Goal: Task Accomplishment & Management: Use online tool/utility

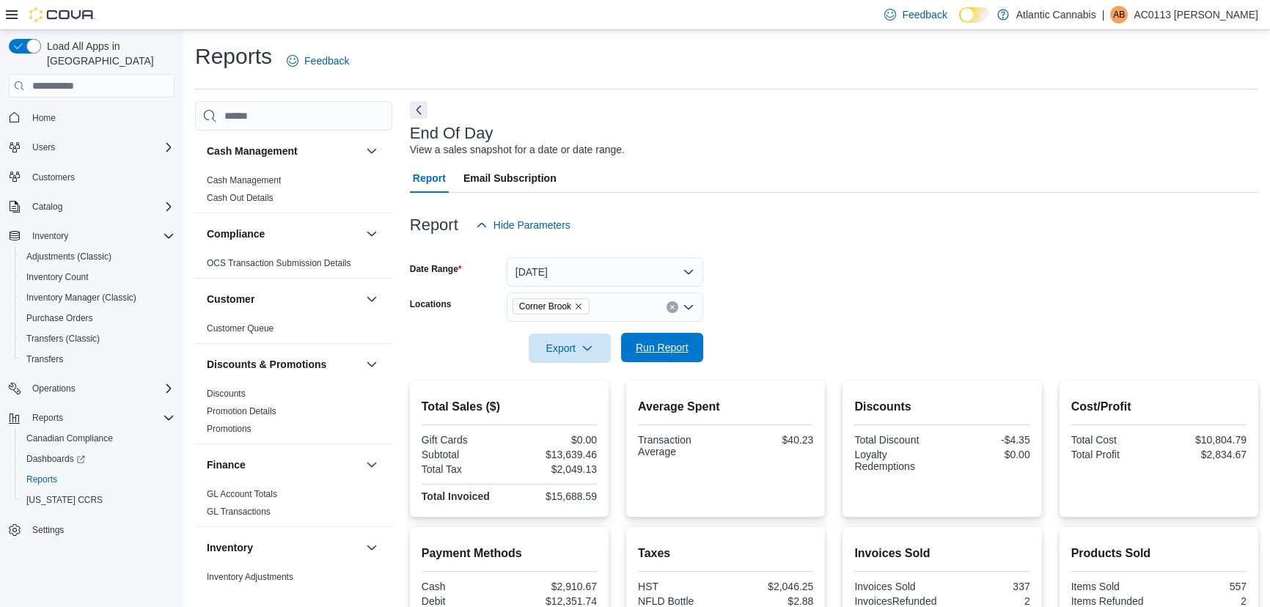
scroll to position [199, 0]
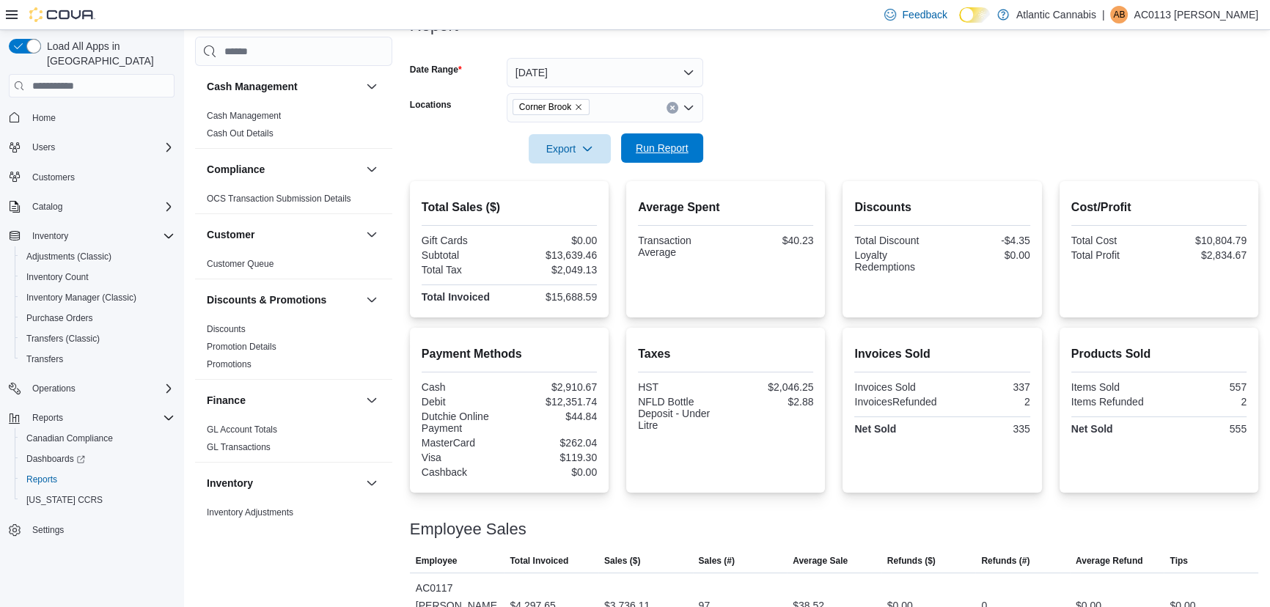
click at [647, 153] on span "Run Report" at bounding box center [662, 148] width 53 height 15
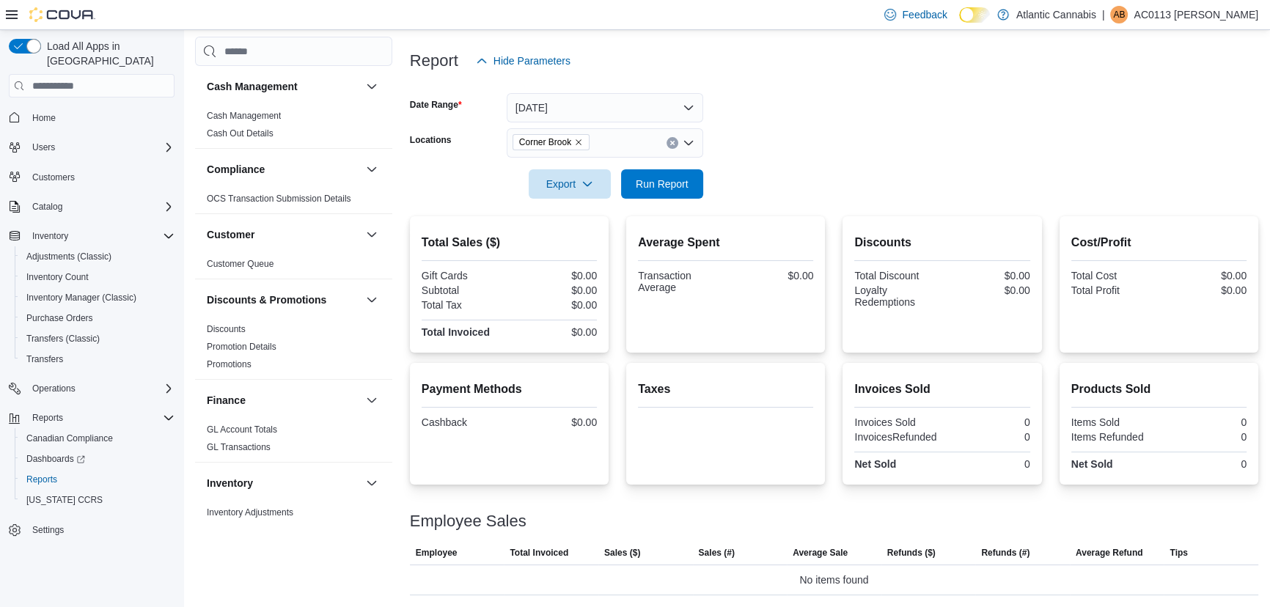
scroll to position [163, 0]
click at [584, 141] on span "Corner Brook" at bounding box center [550, 143] width 77 height 16
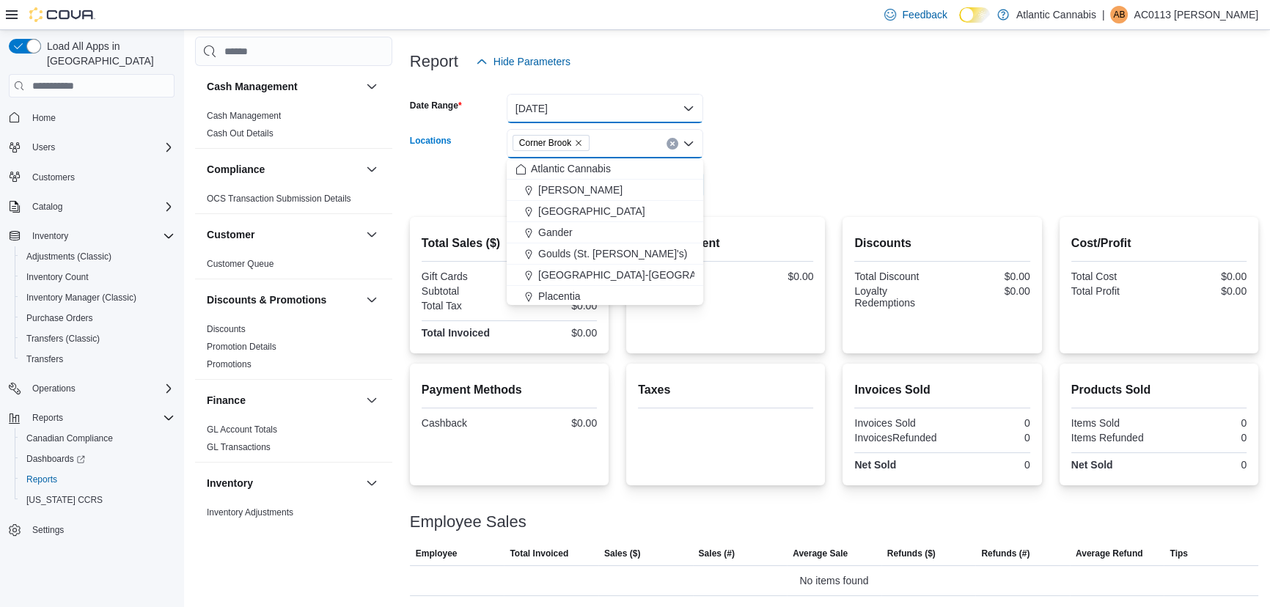
click at [582, 94] on button "[DATE]" at bounding box center [605, 108] width 196 height 29
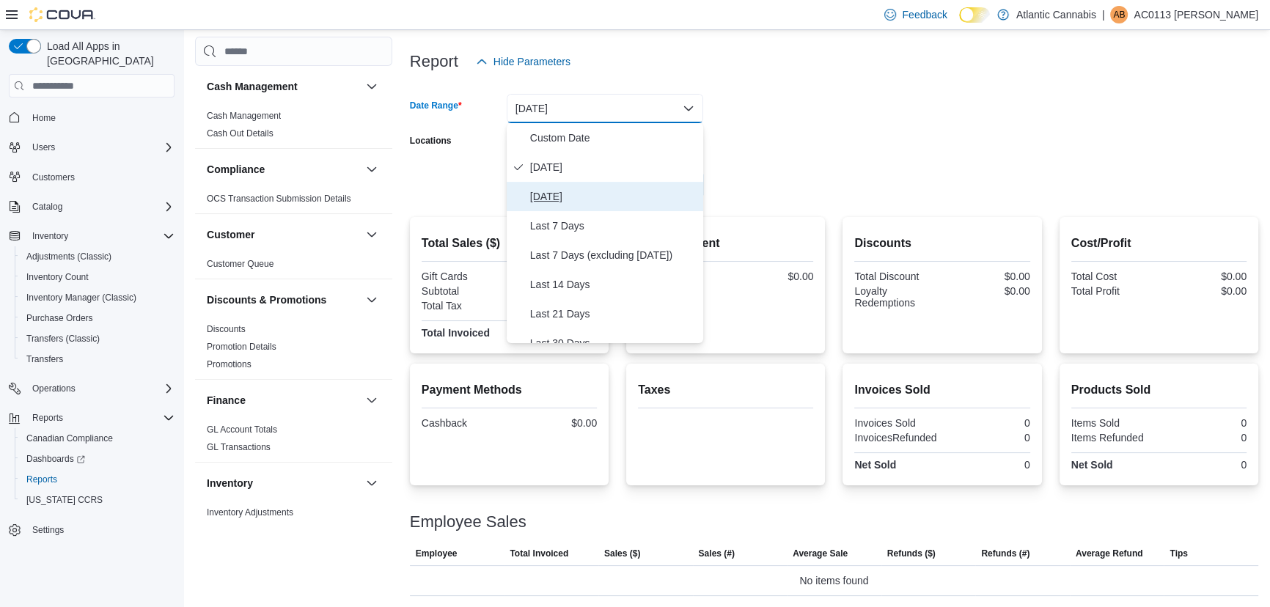
click at [592, 203] on span "Yesterday" at bounding box center [613, 197] width 167 height 18
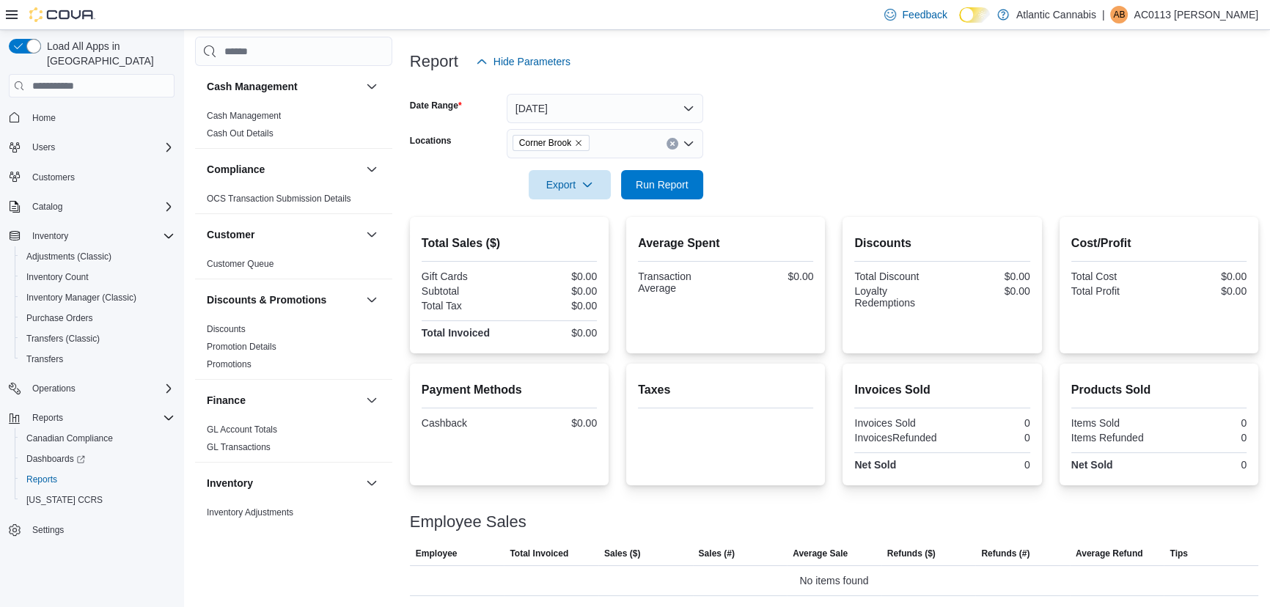
click at [814, 131] on form "Date Range Yesterday Locations Corner Brook Export Run Report" at bounding box center [834, 137] width 848 height 123
click at [663, 194] on span "Run Report" at bounding box center [662, 183] width 65 height 29
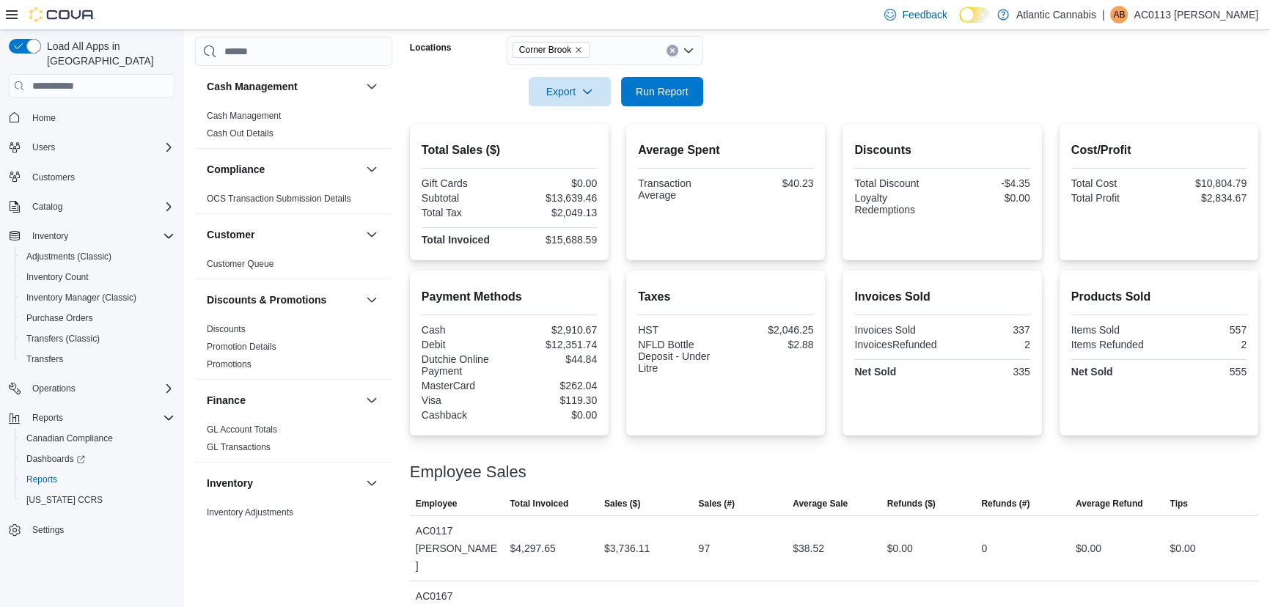
scroll to position [251, 0]
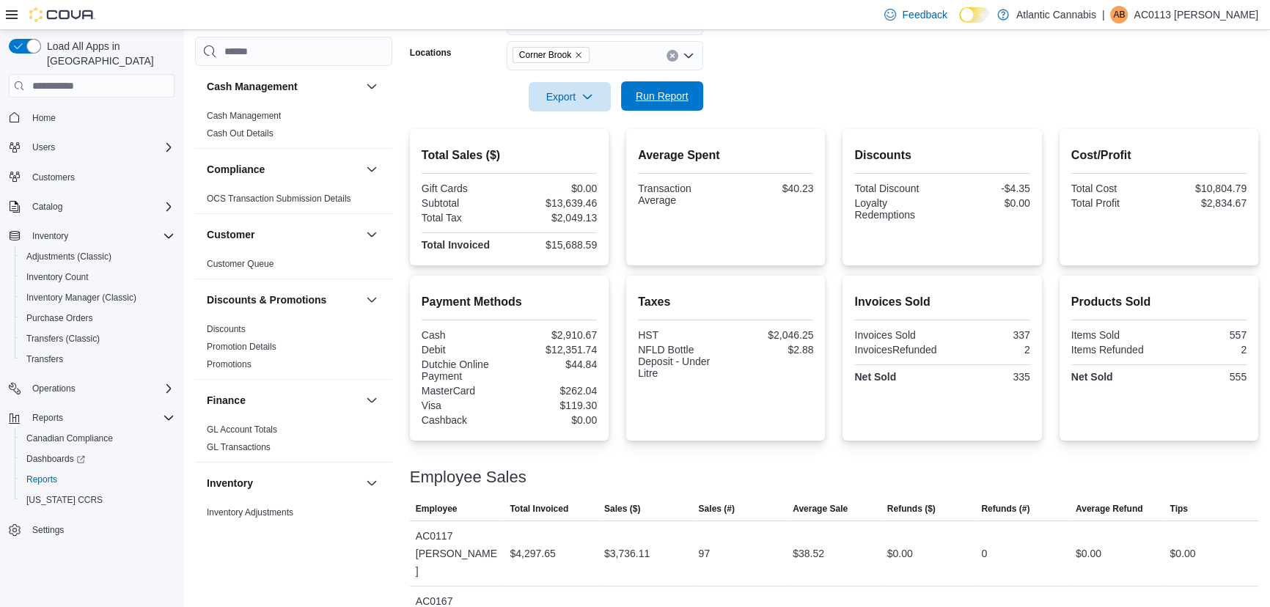
click at [652, 95] on span "Run Report" at bounding box center [662, 96] width 53 height 15
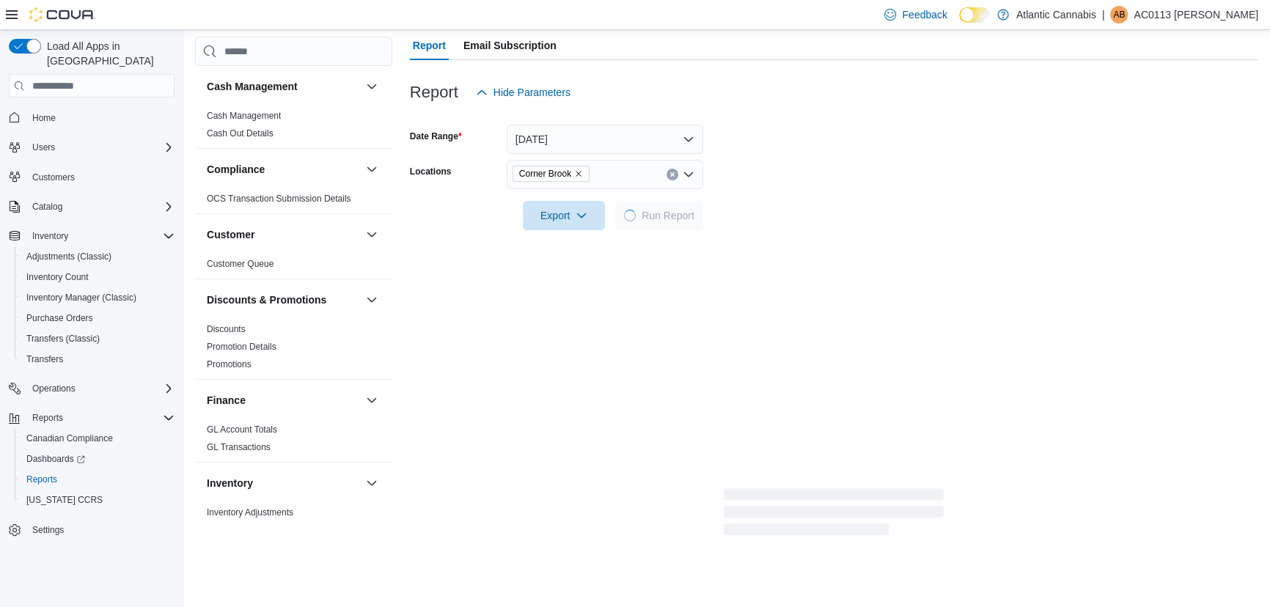
scroll to position [265, 0]
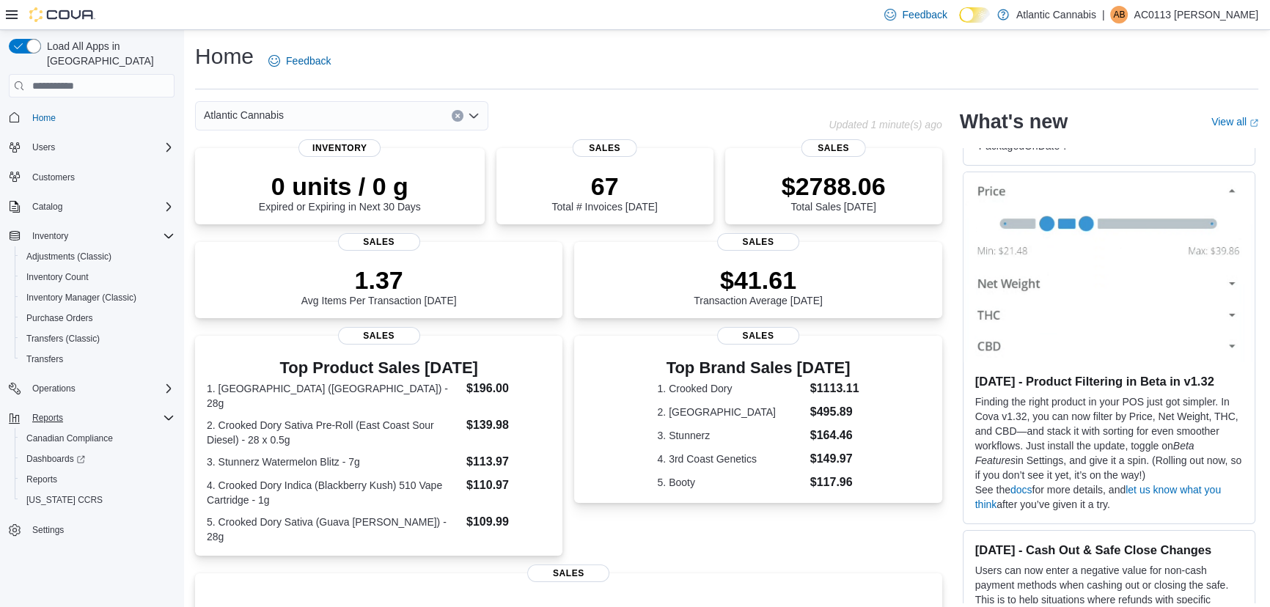
click at [132, 409] on div "Reports" at bounding box center [100, 418] width 148 height 18
click at [79, 409] on div "Reports" at bounding box center [100, 418] width 148 height 18
click at [75, 409] on div "Reports" at bounding box center [100, 418] width 148 height 18
click at [57, 471] on link "Reports" at bounding box center [42, 480] width 43 height 18
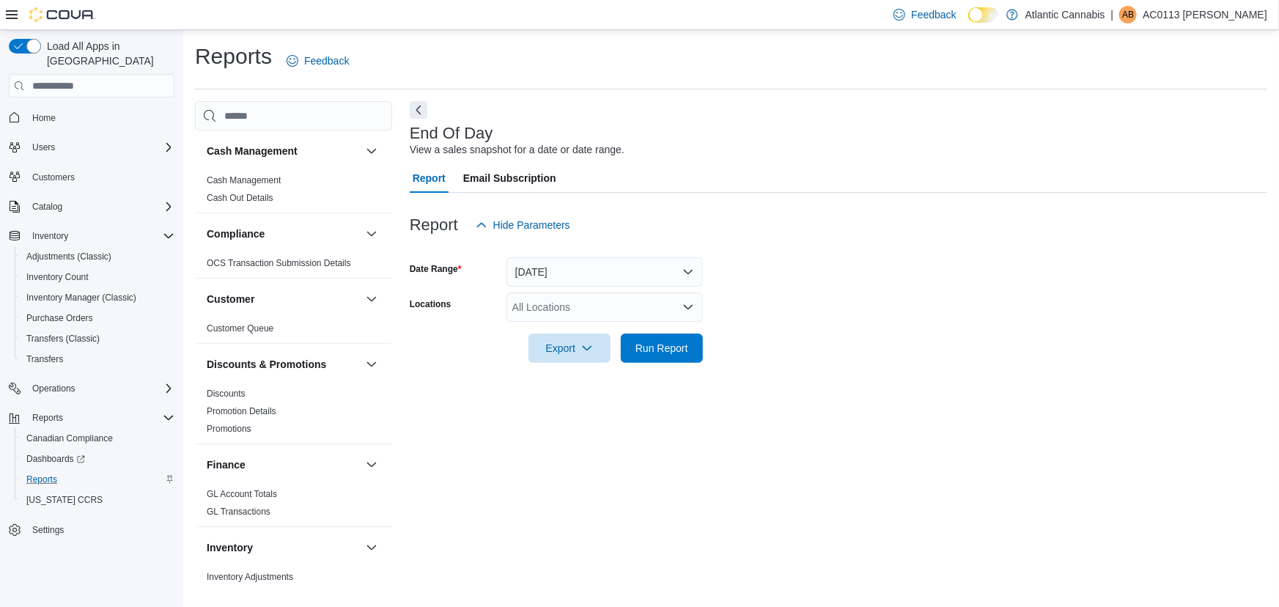
click at [685, 308] on icon "Open list of options" at bounding box center [689, 307] width 12 height 12
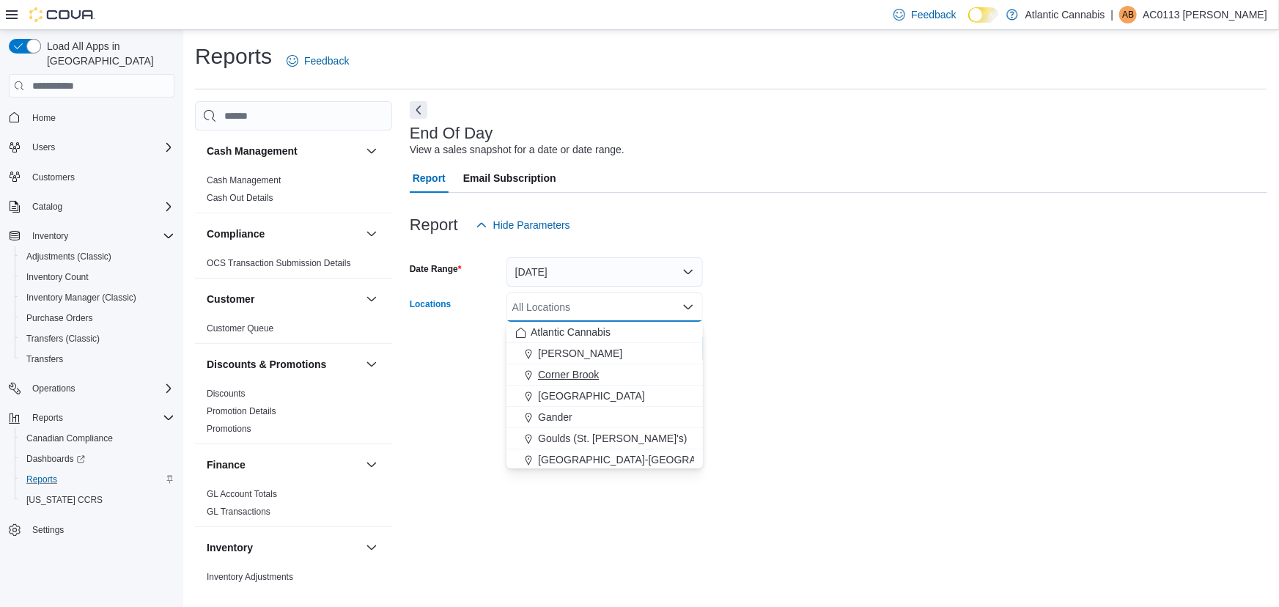
click at [653, 380] on div "Corner Brook" at bounding box center [604, 374] width 179 height 15
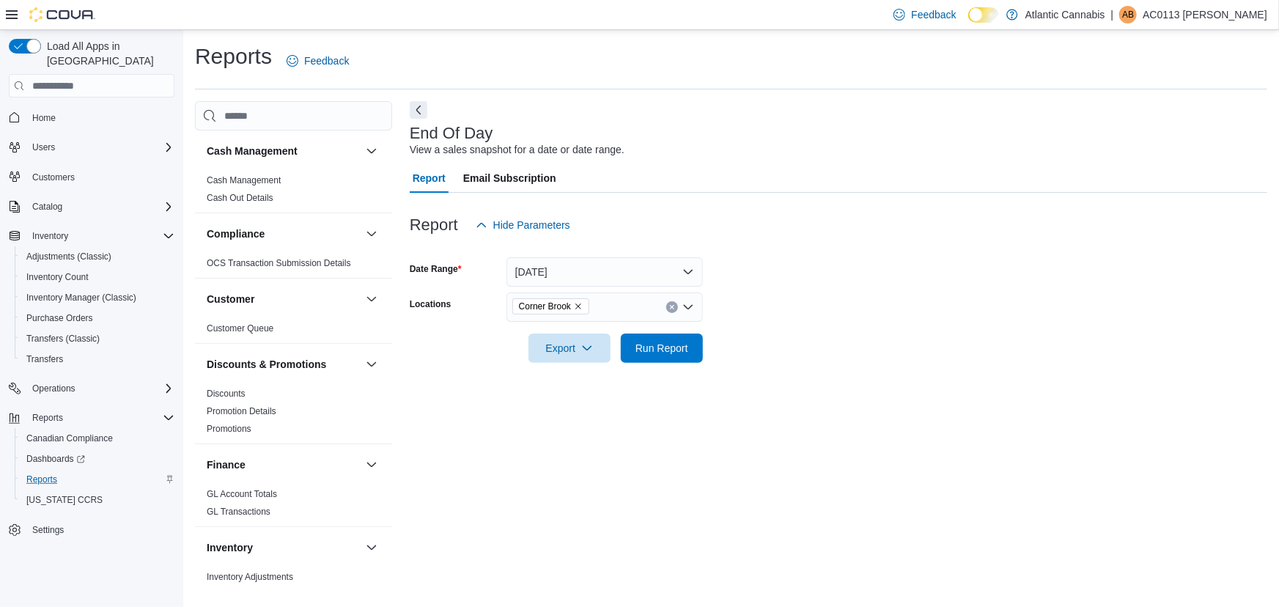
drag, startPoint x: 799, startPoint y: 323, endPoint x: 737, endPoint y: 347, distance: 67.1
click at [799, 323] on div at bounding box center [839, 328] width 858 height 12
click at [663, 334] on div "Export Run Report" at bounding box center [556, 348] width 293 height 29
click at [669, 344] on span "Run Report" at bounding box center [662, 347] width 53 height 15
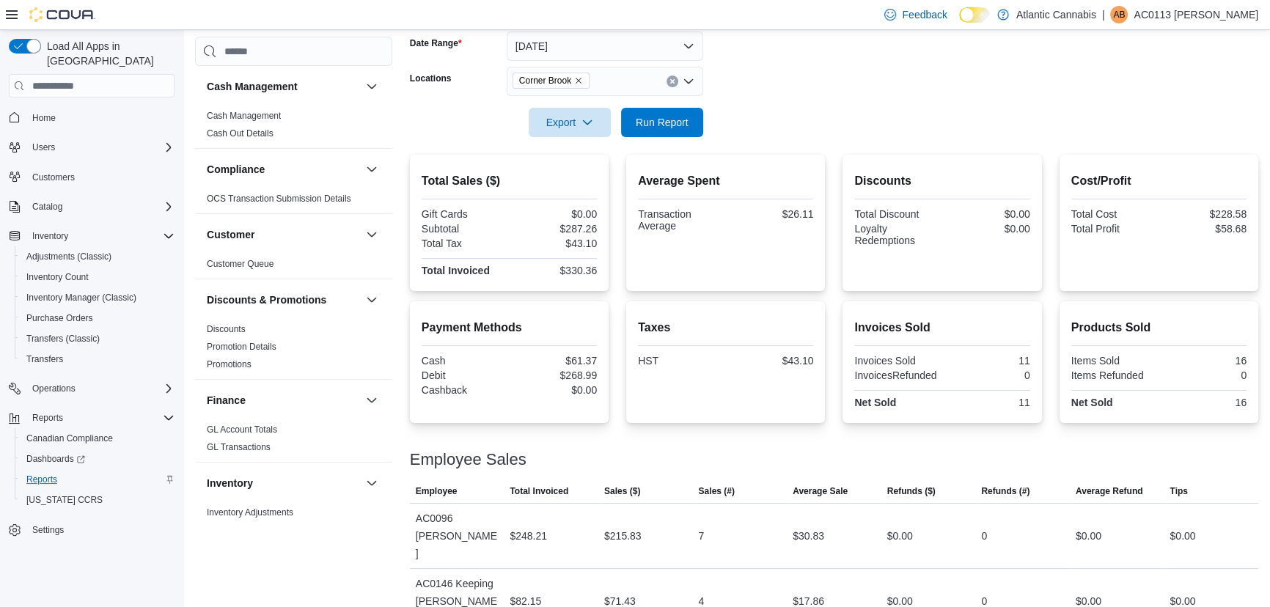
scroll to position [229, 0]
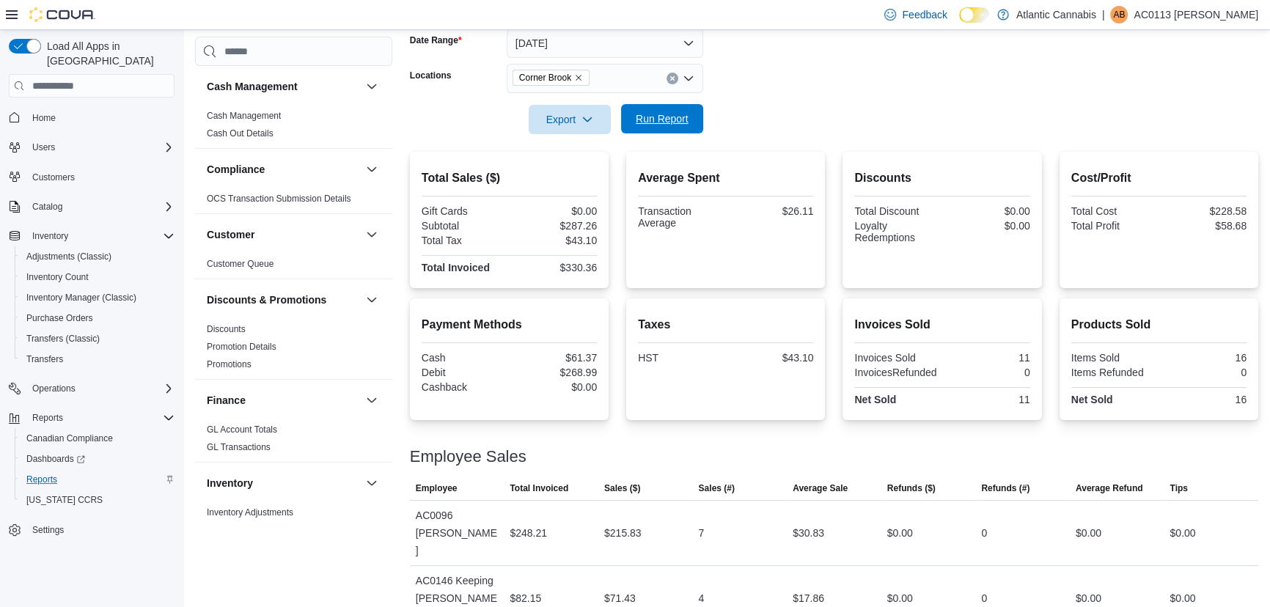
click at [637, 121] on span "Run Report" at bounding box center [662, 118] width 53 height 15
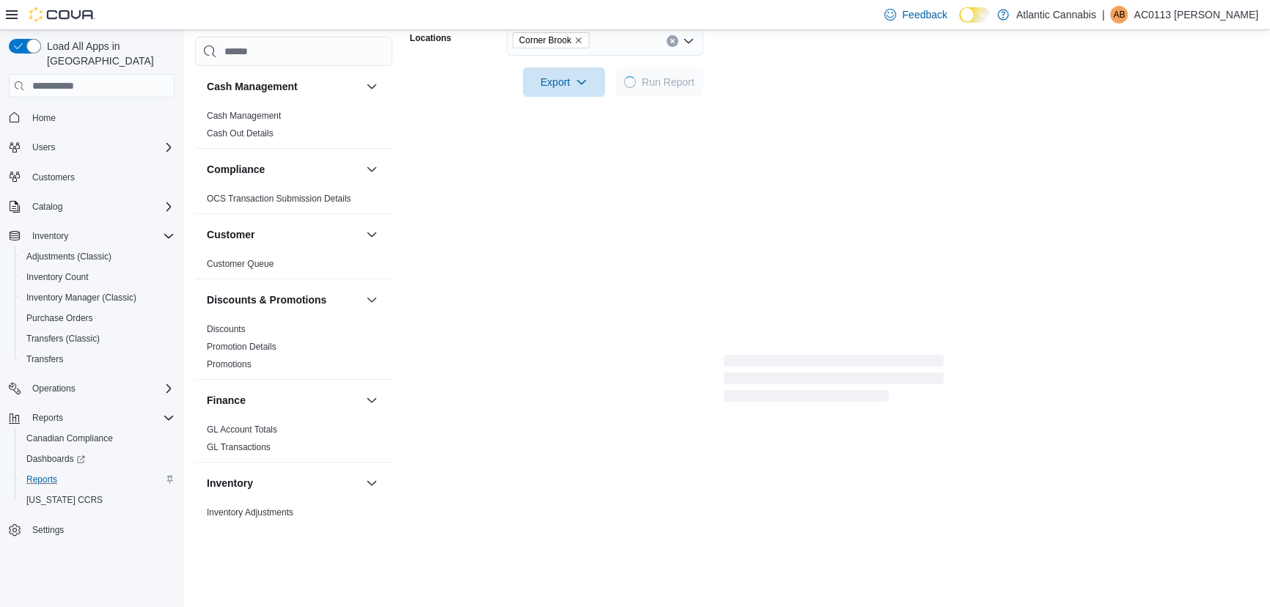
scroll to position [231, 0]
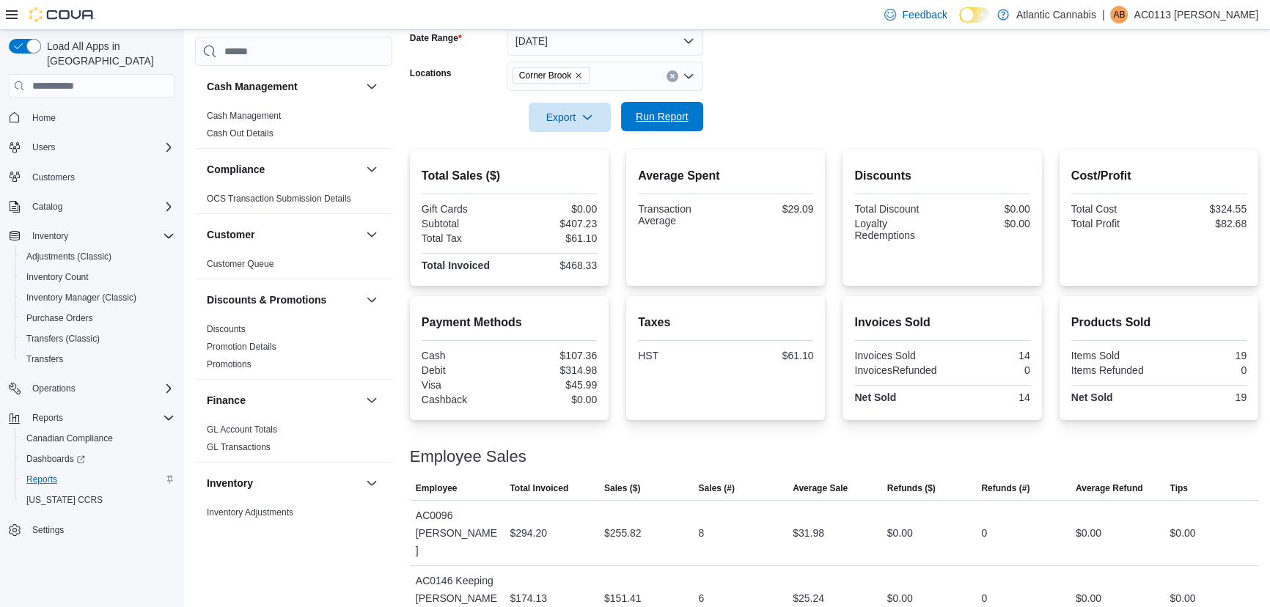
click at [666, 117] on span "Run Report" at bounding box center [662, 116] width 53 height 15
click at [699, 117] on button "Run Report" at bounding box center [662, 116] width 82 height 29
drag, startPoint x: 640, startPoint y: 135, endPoint x: 648, endPoint y: 121, distance: 16.1
click at [641, 136] on div at bounding box center [834, 141] width 848 height 18
click at [650, 117] on span "Run Report" at bounding box center [662, 116] width 53 height 15
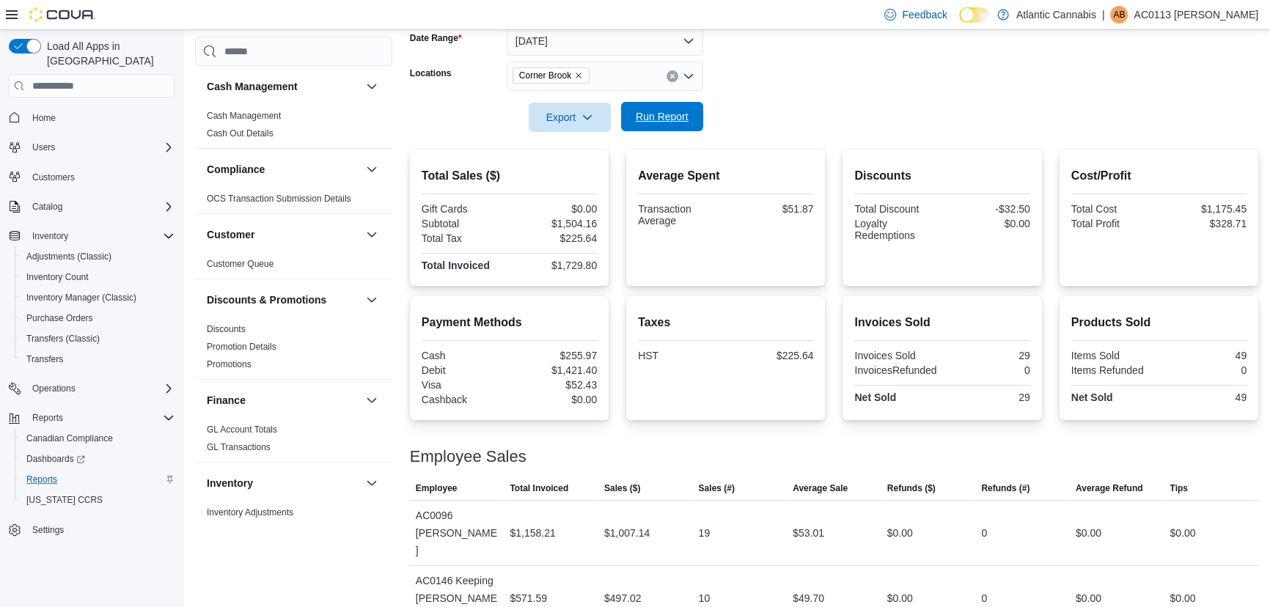
click at [674, 108] on span "Run Report" at bounding box center [662, 116] width 65 height 29
click at [670, 108] on span "Run Report" at bounding box center [662, 116] width 65 height 29
click at [656, 121] on span "Run Report" at bounding box center [662, 116] width 53 height 15
click at [655, 108] on span "Run Report" at bounding box center [662, 116] width 65 height 29
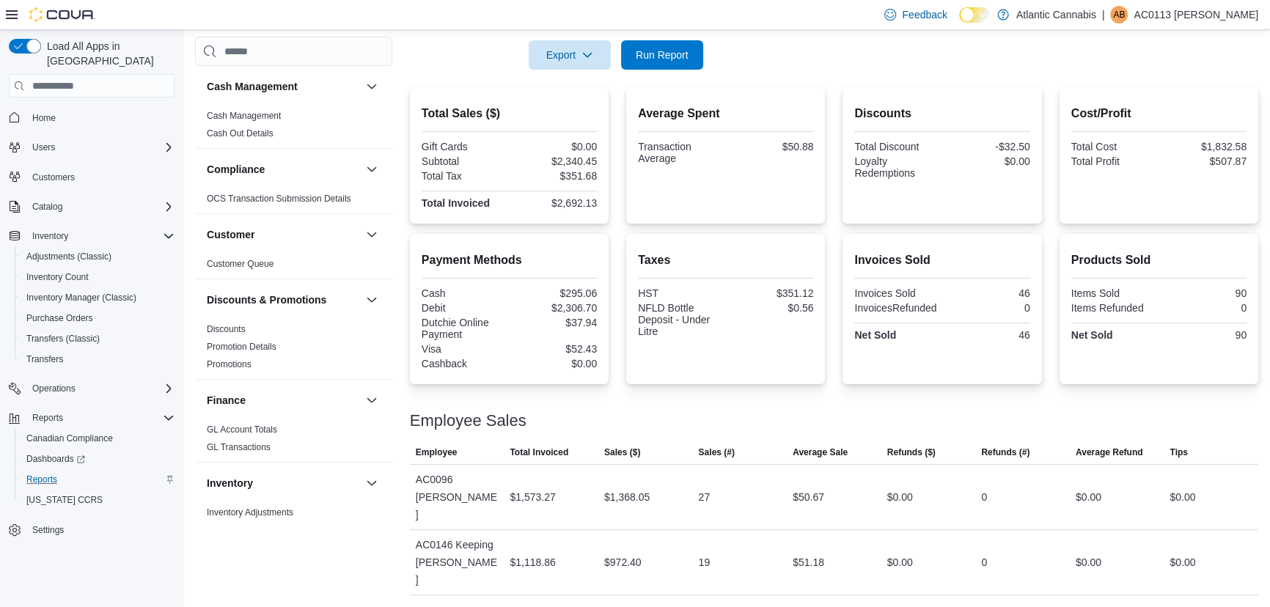
scroll to position [257, 0]
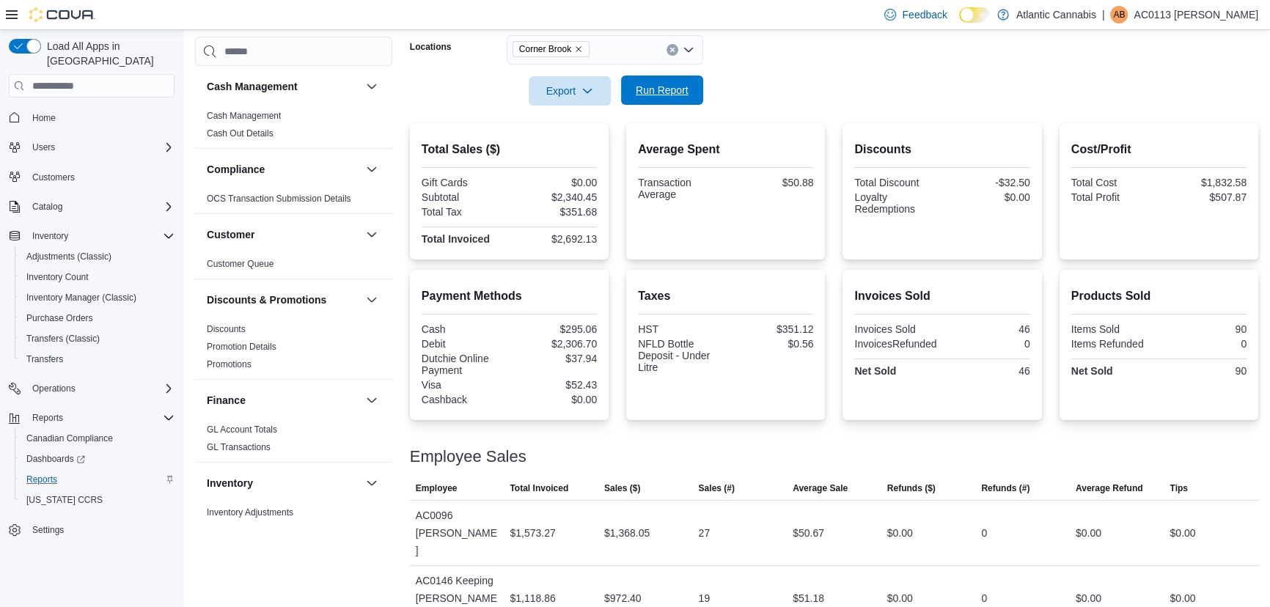
click at [677, 83] on span "Run Report" at bounding box center [662, 90] width 53 height 15
click at [702, 88] on button "Run Report" at bounding box center [662, 90] width 82 height 29
click at [649, 95] on span "Run Report" at bounding box center [662, 90] width 53 height 15
click at [657, 95] on span "Run Report" at bounding box center [662, 90] width 53 height 15
click at [699, 106] on div at bounding box center [834, 115] width 848 height 18
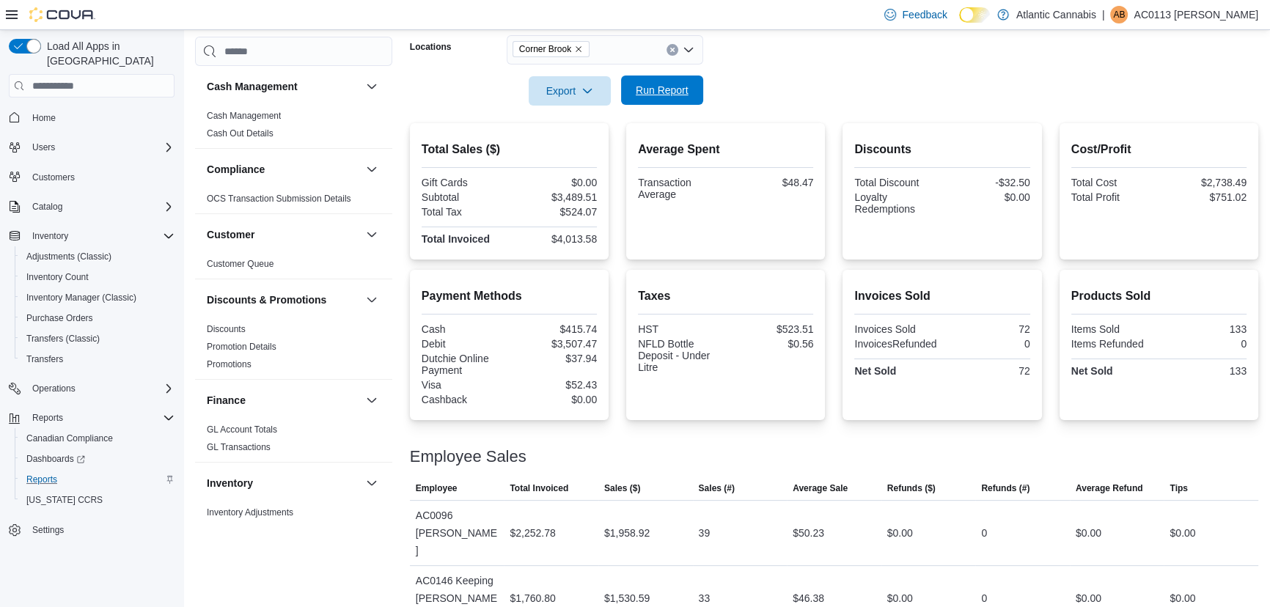
click at [696, 104] on button "Run Report" at bounding box center [662, 90] width 82 height 29
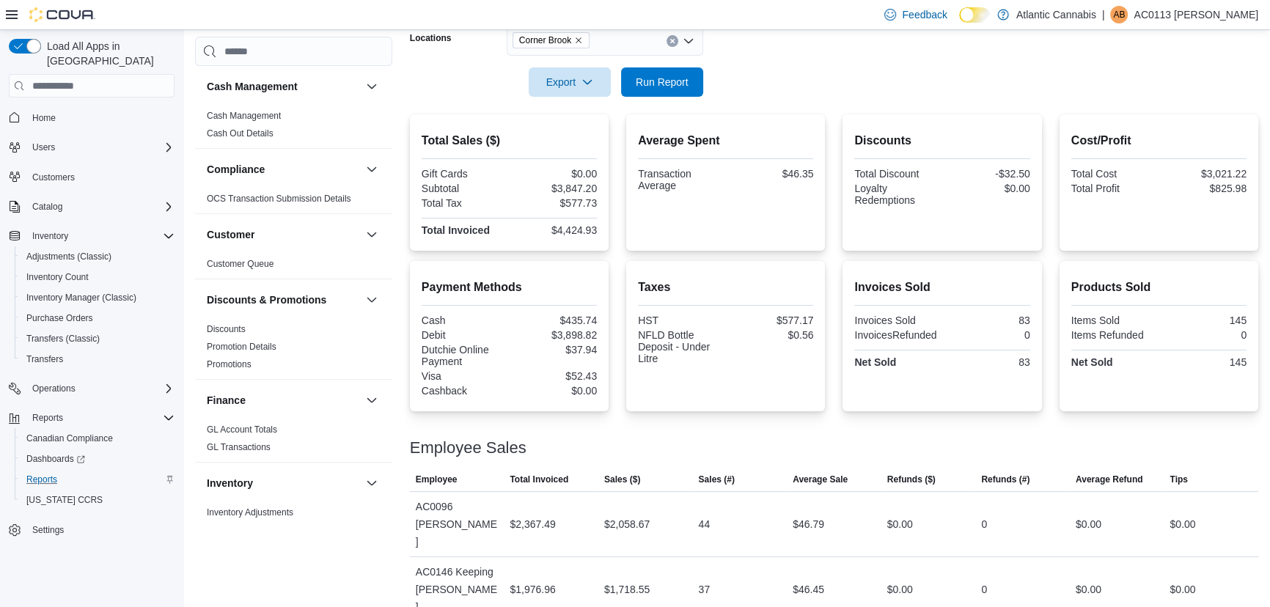
scroll to position [305, 0]
